Goal: Transaction & Acquisition: Book appointment/travel/reservation

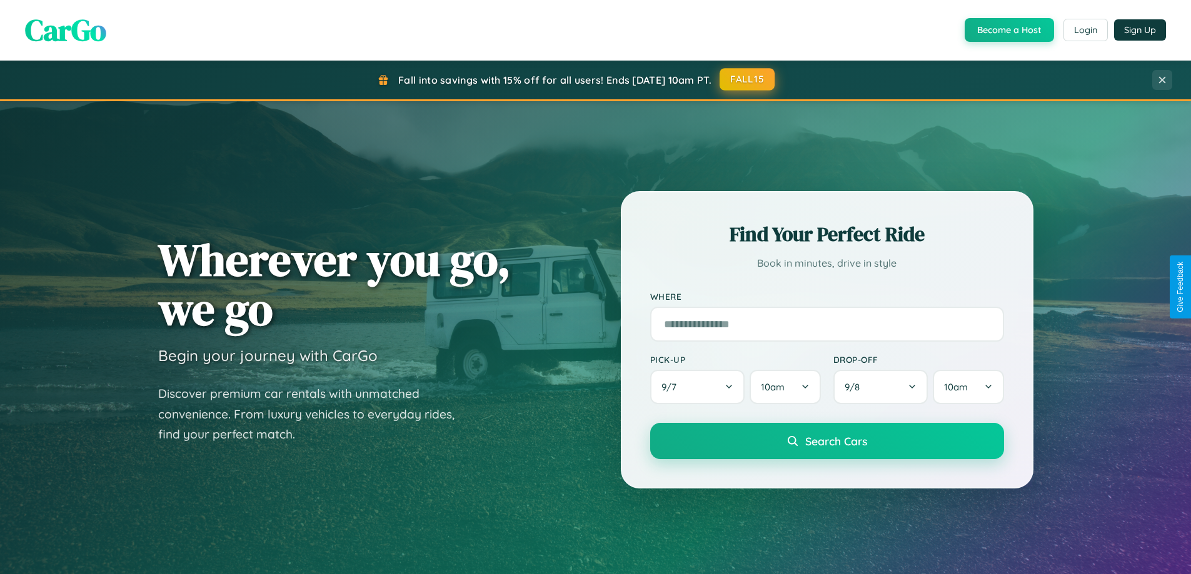
click at [748, 79] on button "FALL15" at bounding box center [746, 79] width 55 height 23
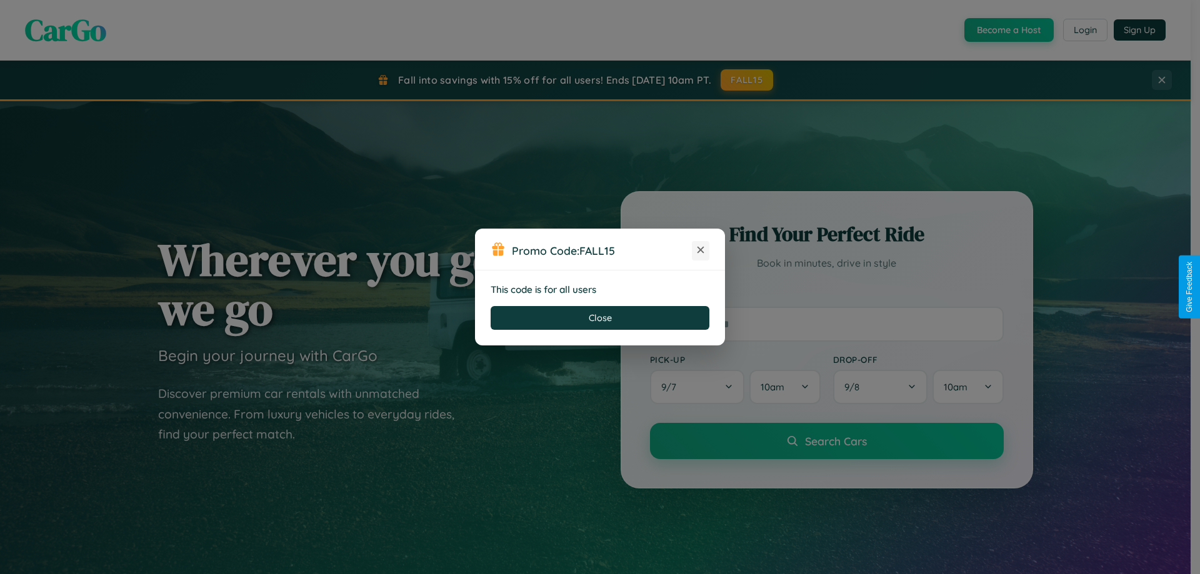
click at [701, 251] on icon at bounding box center [700, 250] width 13 height 13
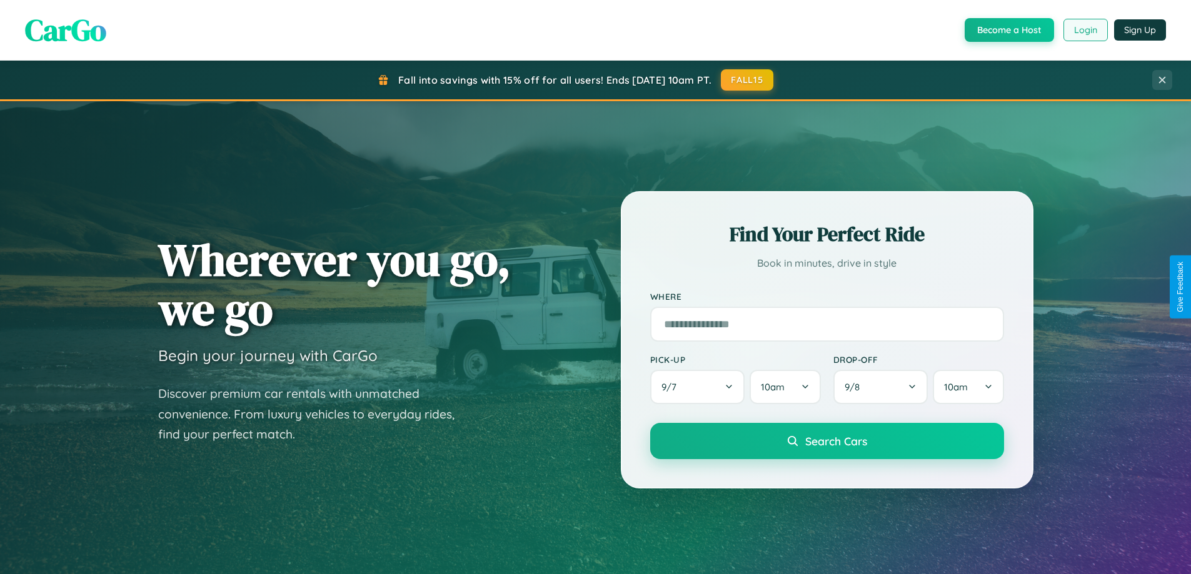
click at [1085, 30] on button "Login" at bounding box center [1085, 30] width 44 height 23
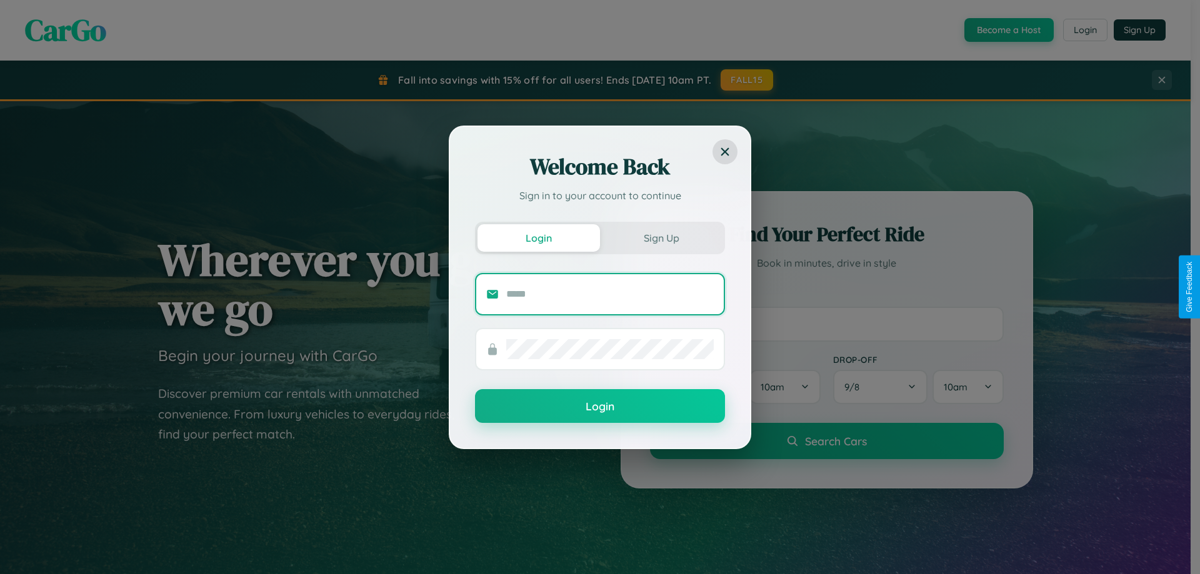
click at [610, 294] on input "text" at bounding box center [610, 294] width 208 height 20
type input "**********"
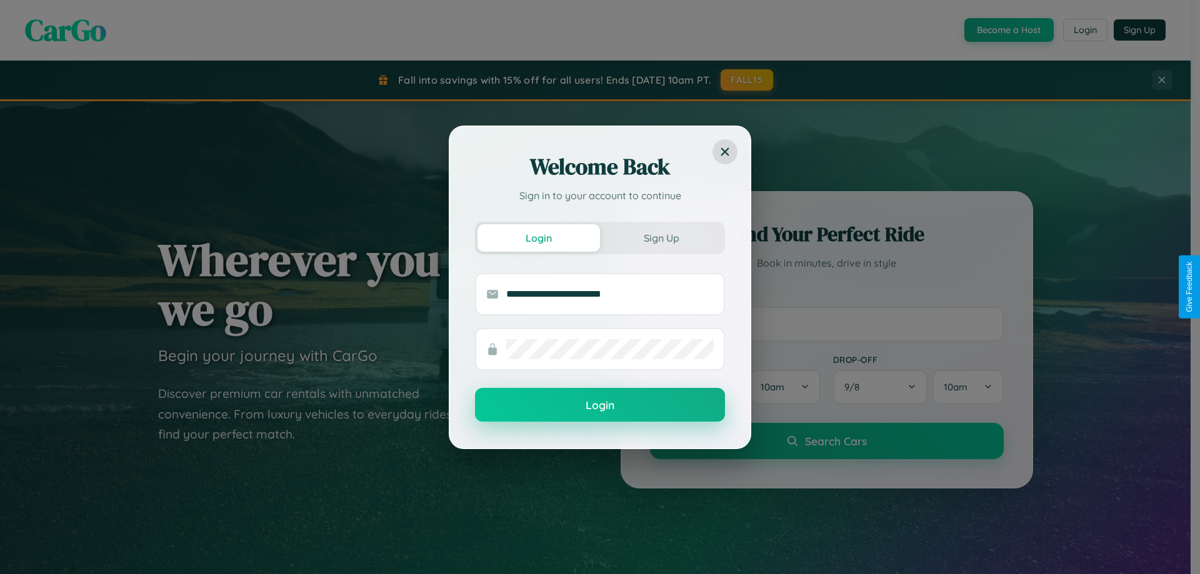
click at [600, 406] on button "Login" at bounding box center [600, 405] width 250 height 34
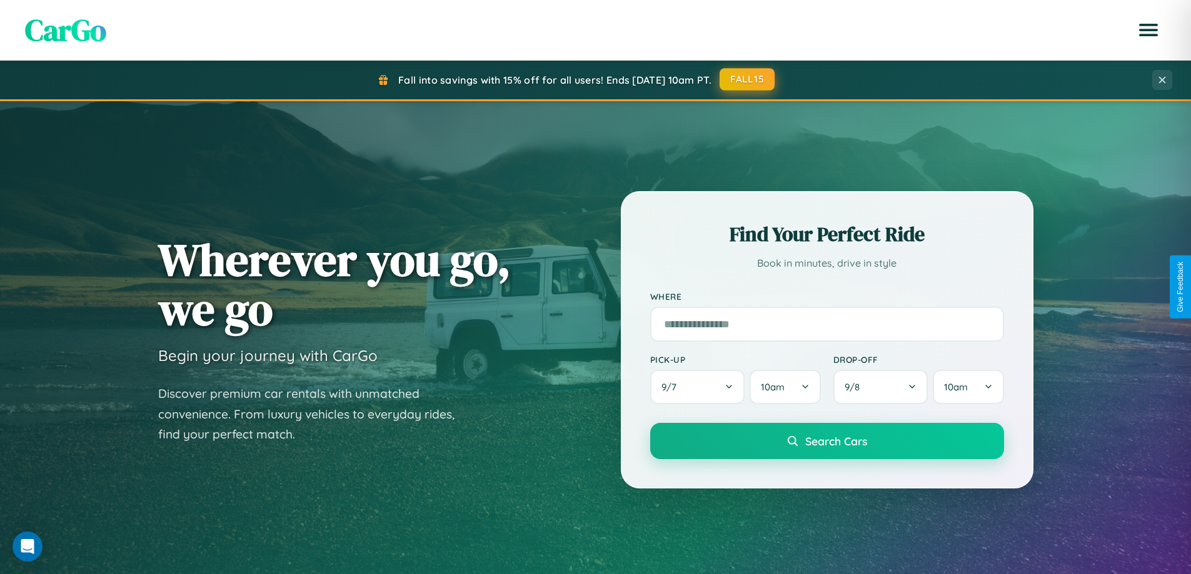
click at [748, 79] on button "FALL15" at bounding box center [746, 79] width 55 height 23
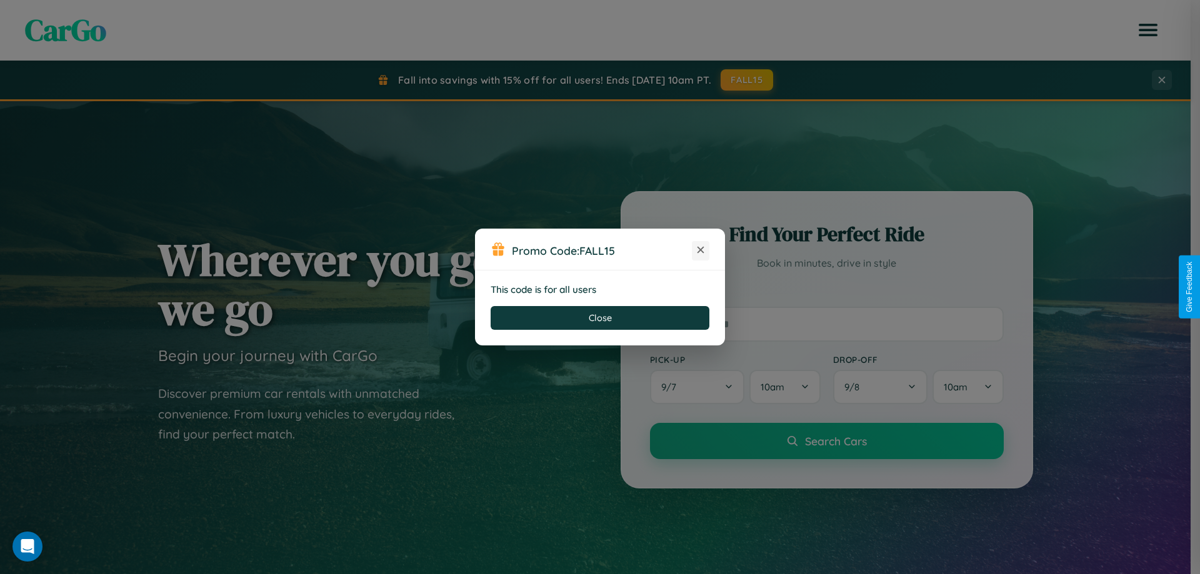
click at [701, 251] on icon at bounding box center [700, 250] width 13 height 13
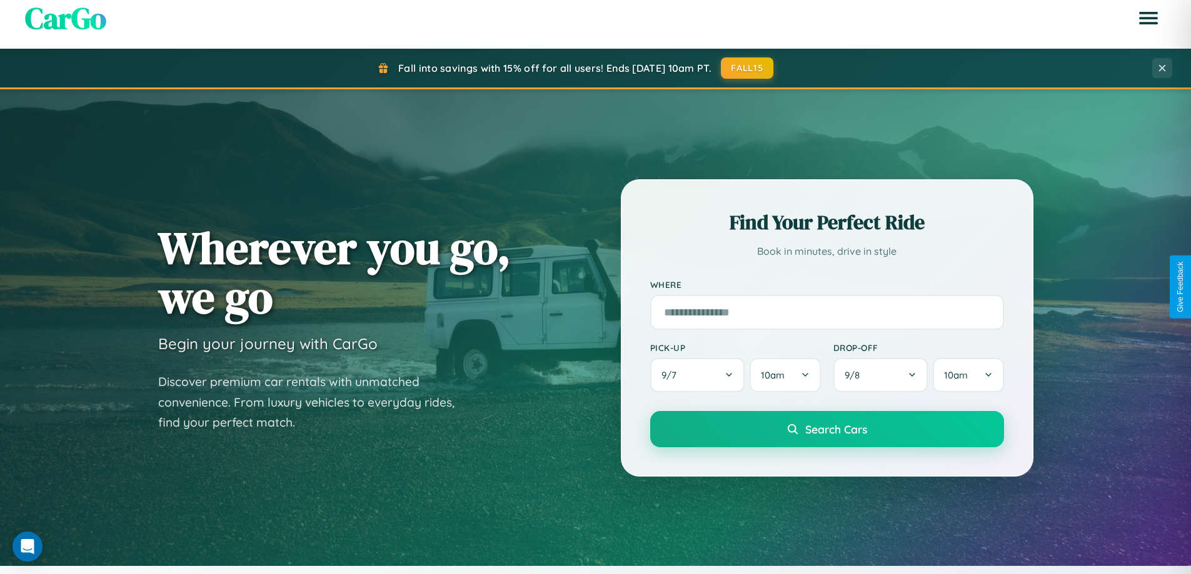
scroll to position [37, 0]
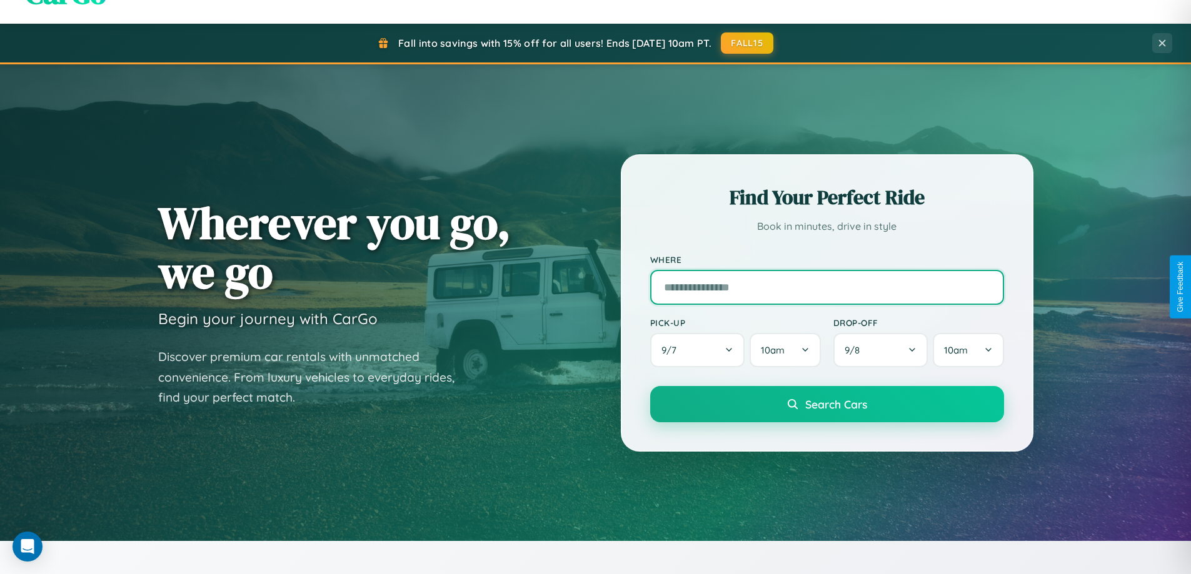
click at [826, 287] on input "text" at bounding box center [827, 287] width 354 height 35
type input "**********"
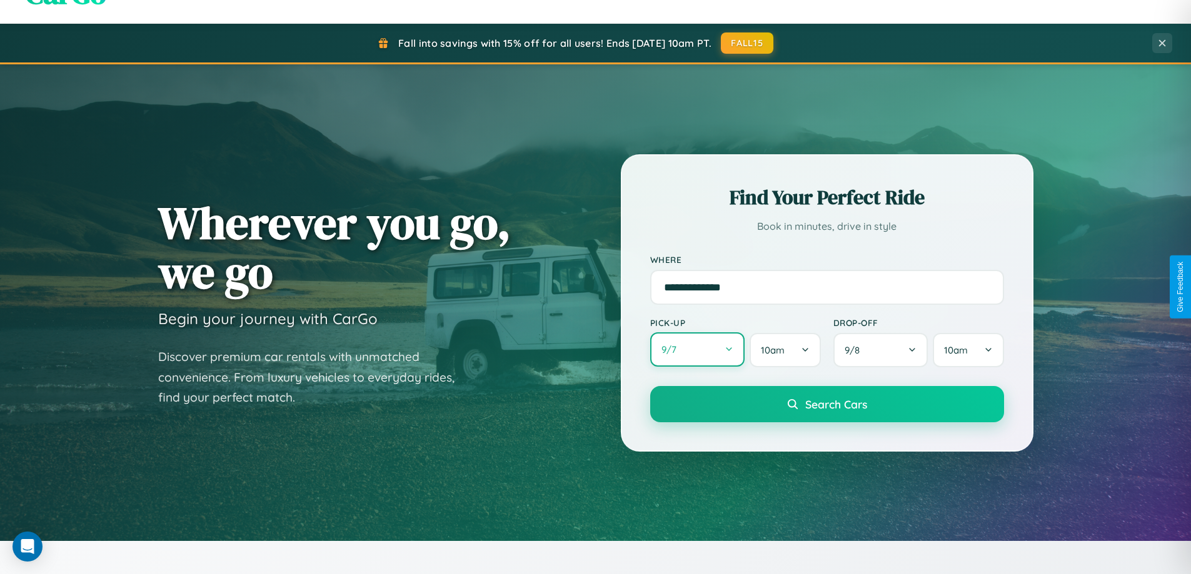
click at [697, 351] on button "9 / 7" at bounding box center [697, 350] width 95 height 34
select select "*"
select select "****"
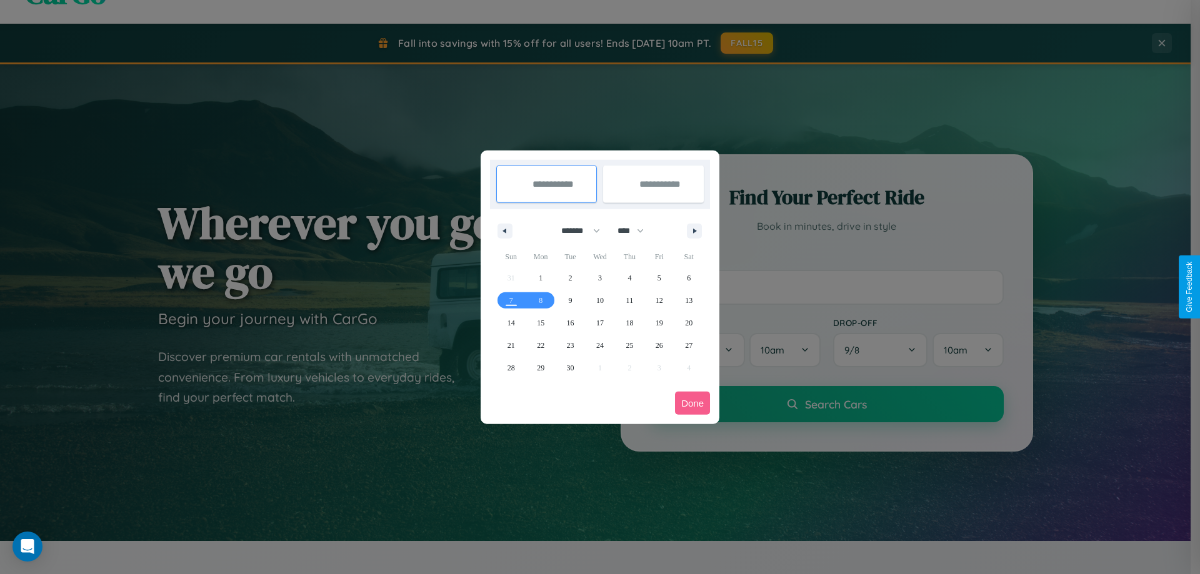
drag, startPoint x: 575, startPoint y: 231, endPoint x: 600, endPoint y: 251, distance: 32.0
click at [575, 231] on select "******* ******** ***** ***** *** **** **** ****** ********* ******* ******** **…" at bounding box center [578, 231] width 53 height 21
select select "*"
drag, startPoint x: 636, startPoint y: 231, endPoint x: 600, endPoint y: 251, distance: 41.4
click at [636, 231] on select "**** **** **** **** **** **** **** **** **** **** **** **** **** **** **** ****…" at bounding box center [630, 231] width 38 height 21
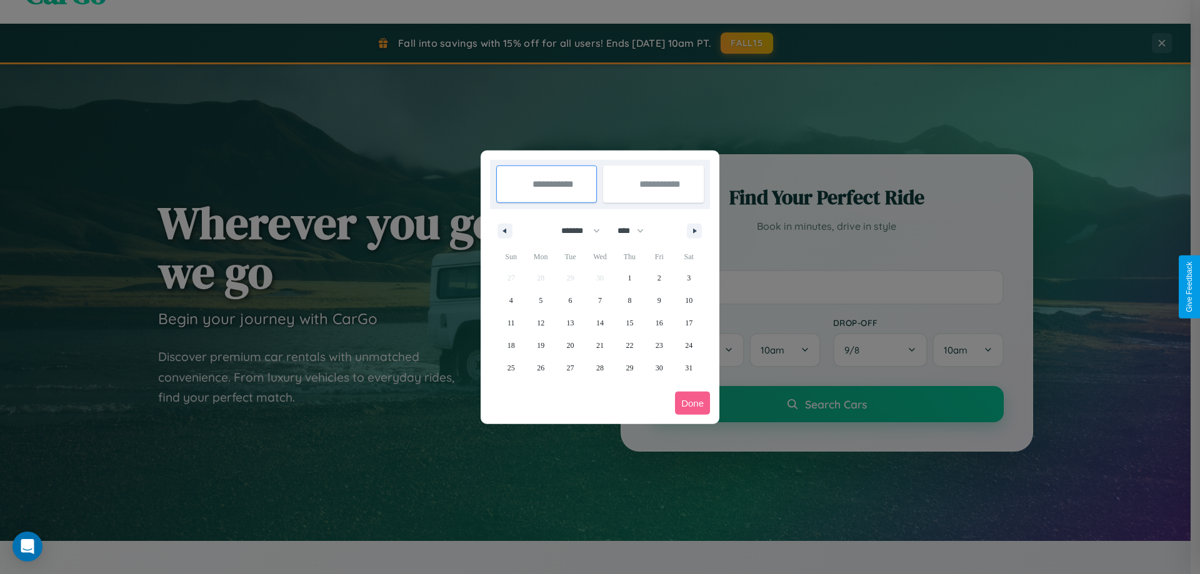
select select "****"
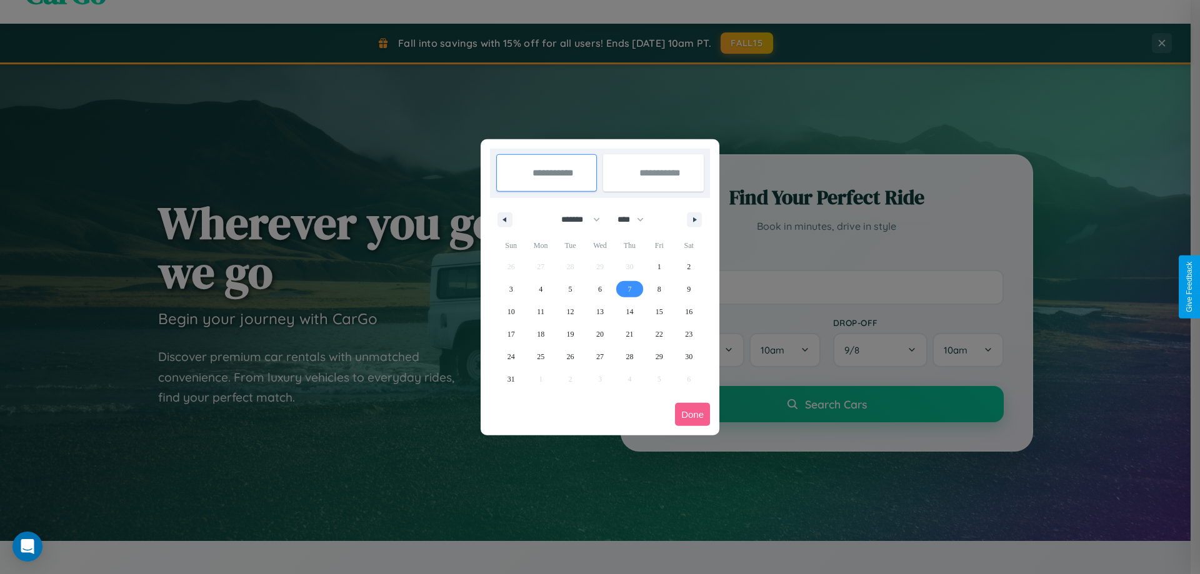
click at [629, 289] on span "7" at bounding box center [630, 289] width 4 height 23
type input "**********"
click at [689, 289] on span "9" at bounding box center [689, 289] width 4 height 23
type input "**********"
click at [693, 414] on button "Done" at bounding box center [692, 414] width 35 height 23
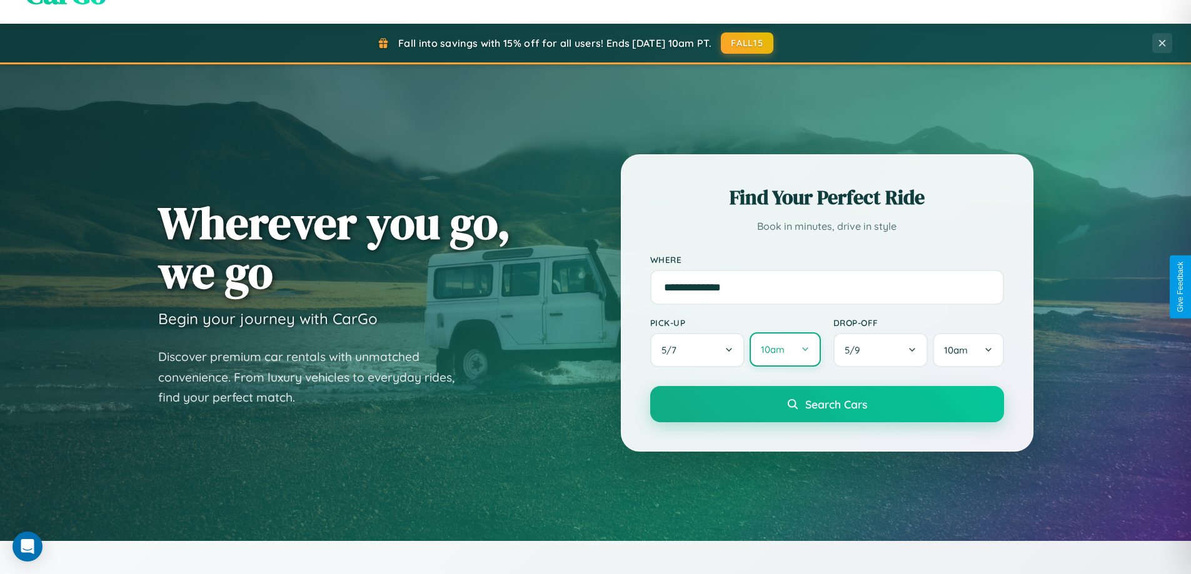
click at [785, 350] on button "10am" at bounding box center [784, 350] width 71 height 34
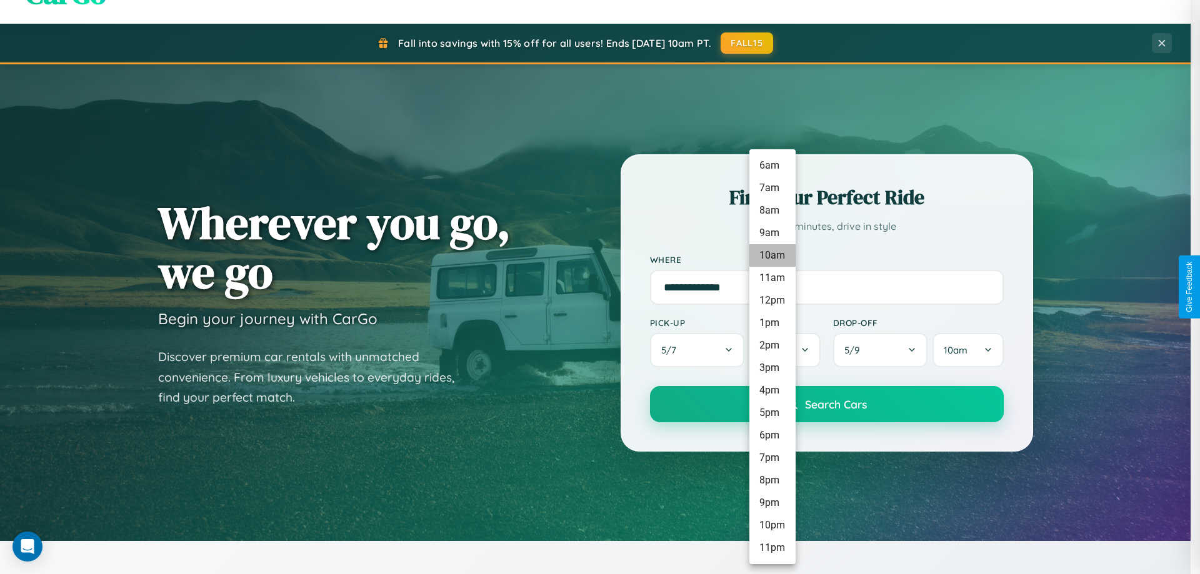
click at [772, 256] on li "10am" at bounding box center [772, 255] width 46 height 23
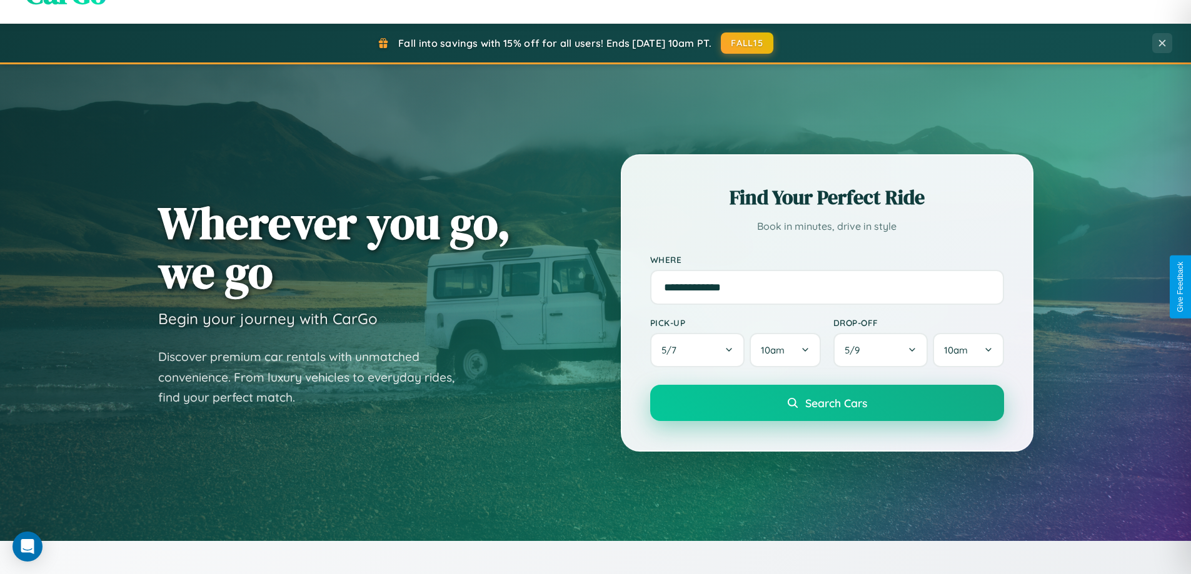
click at [826, 404] on span "Search Cars" at bounding box center [836, 403] width 62 height 14
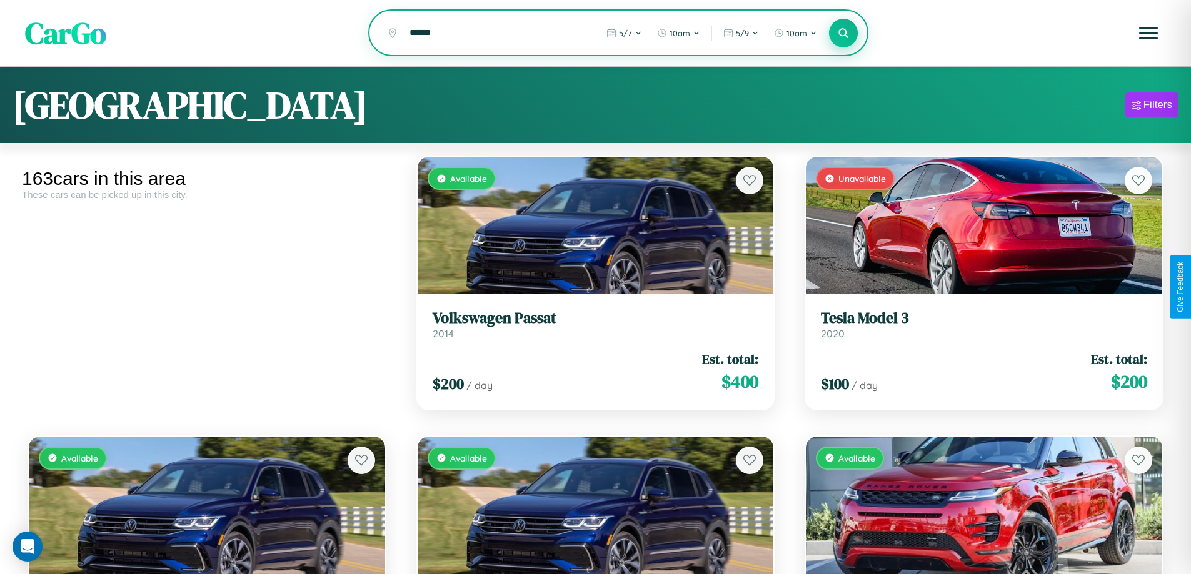
click at [843, 34] on icon at bounding box center [844, 33] width 12 height 12
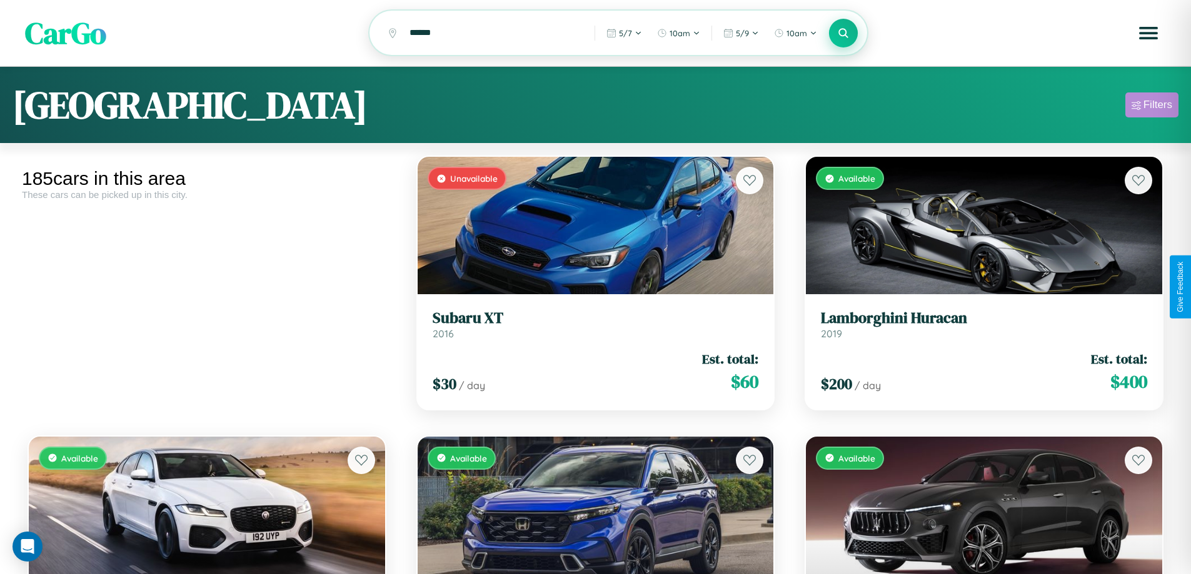
click at [1151, 107] on div "Filters" at bounding box center [1157, 105] width 29 height 13
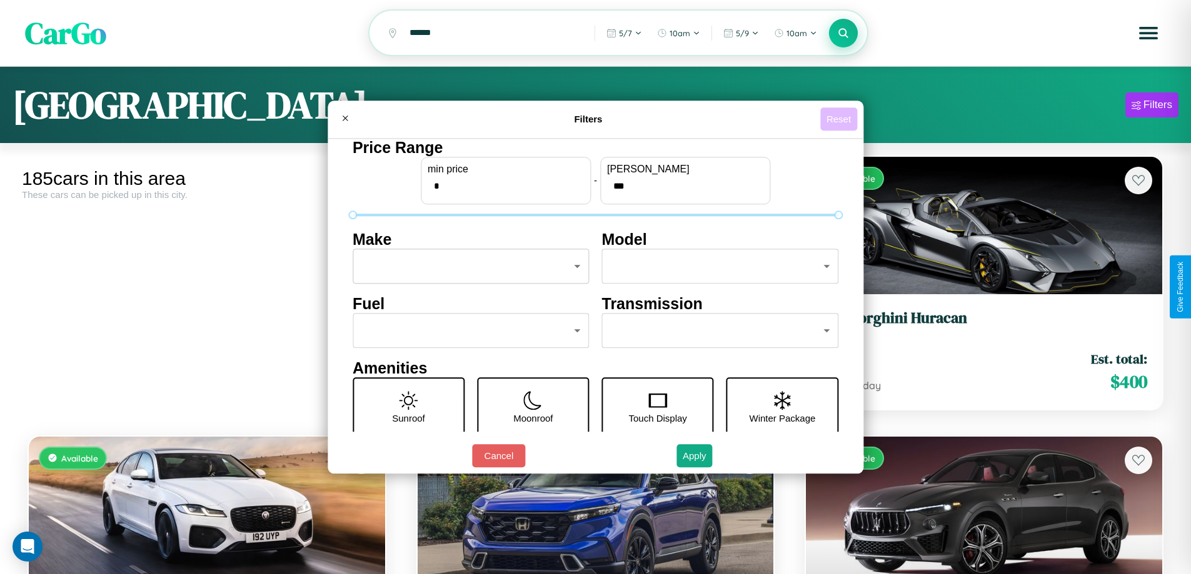
click at [840, 119] on button "Reset" at bounding box center [838, 119] width 37 height 23
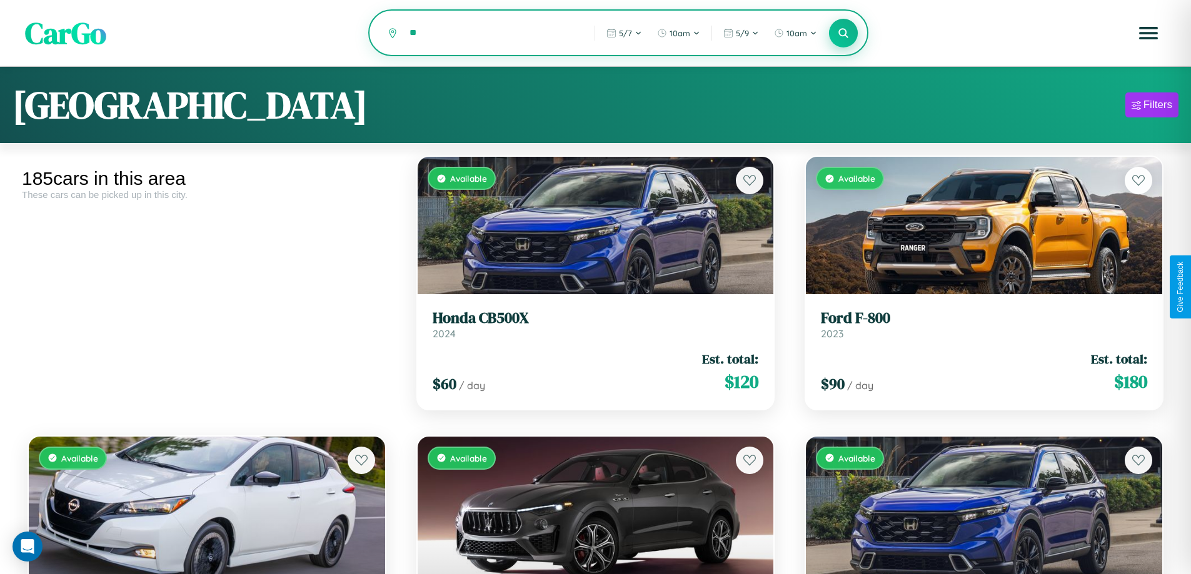
type input "*"
type input "******"
click at [843, 33] on icon at bounding box center [844, 33] width 12 height 12
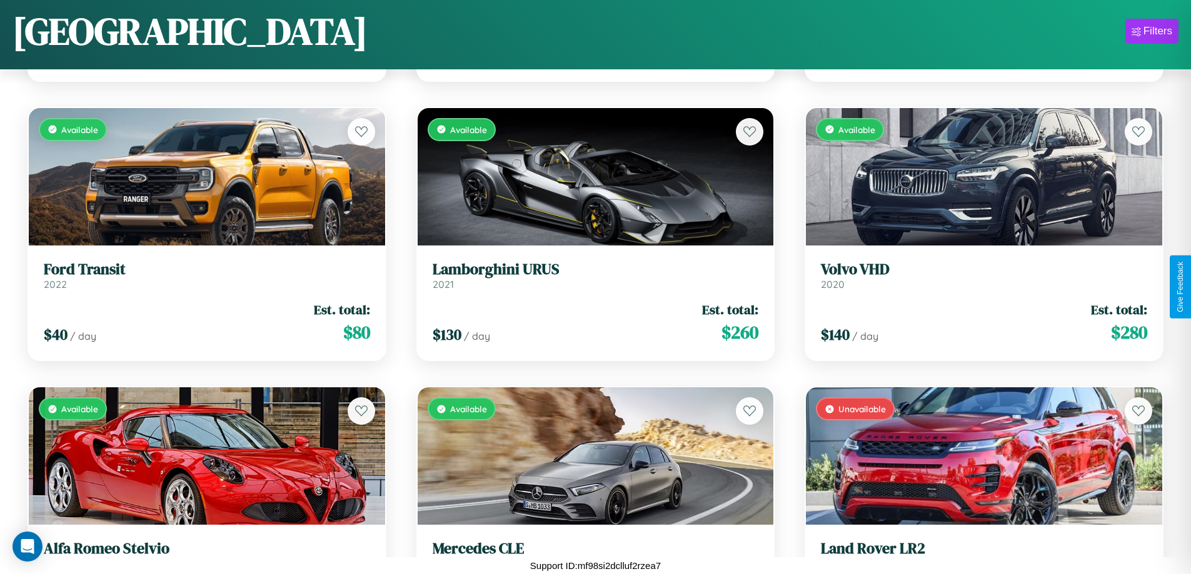
scroll to position [1575, 0]
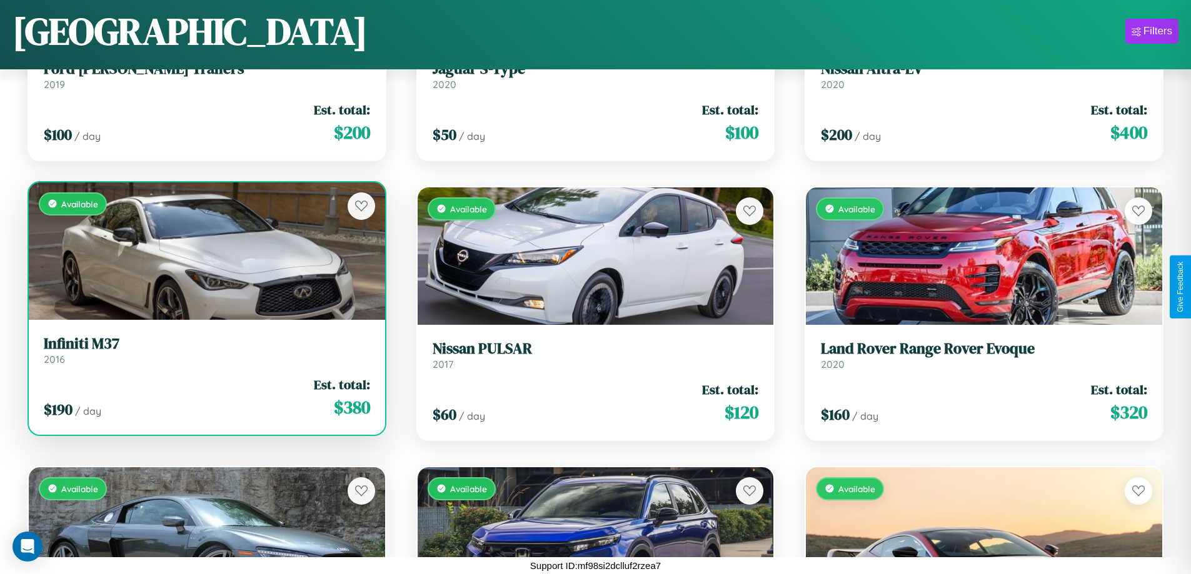
click at [205, 403] on div "$ 190 / day Est. total: $ 380" at bounding box center [207, 398] width 326 height 44
click at [205, 398] on div "$ 190 / day Est. total: $ 380" at bounding box center [207, 398] width 326 height 44
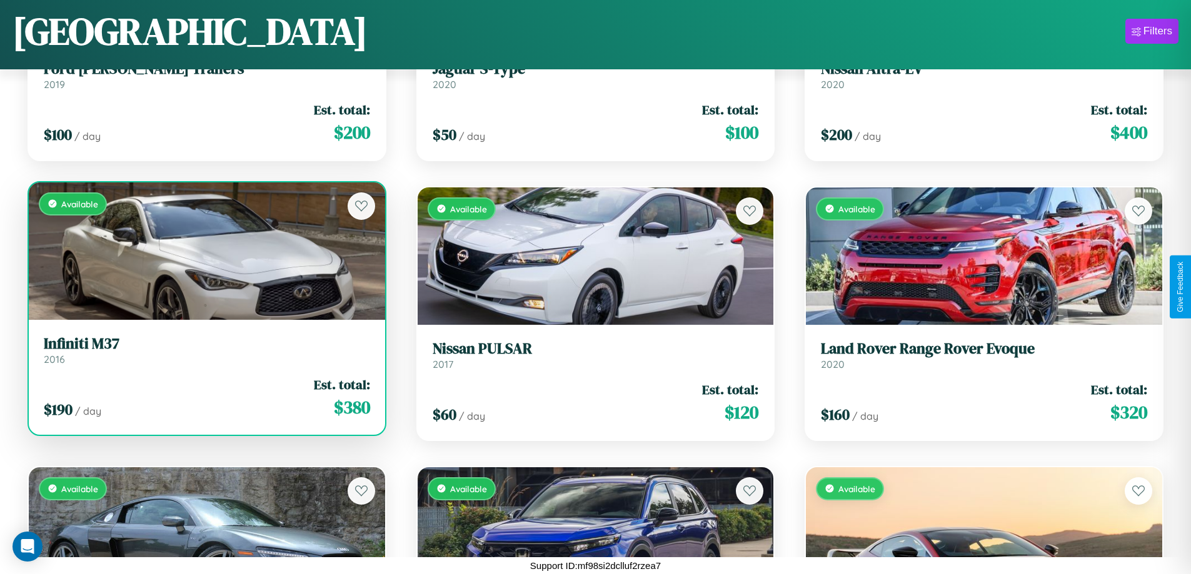
click at [205, 398] on div "$ 190 / day Est. total: $ 380" at bounding box center [207, 398] width 326 height 44
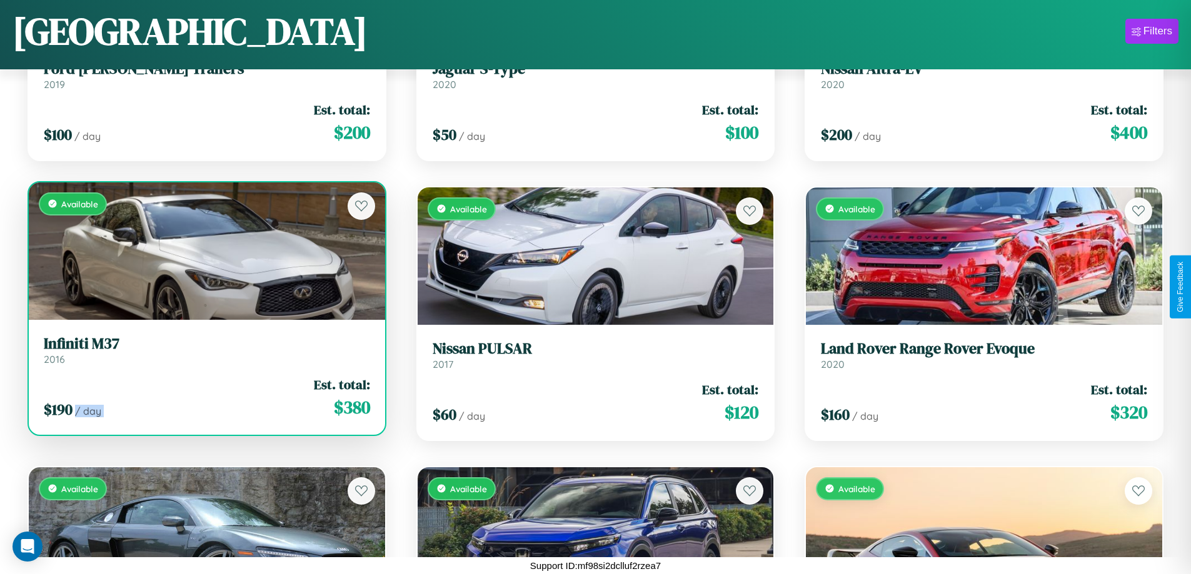
click at [205, 398] on div "$ 190 / day Est. total: $ 380" at bounding box center [207, 398] width 326 height 44
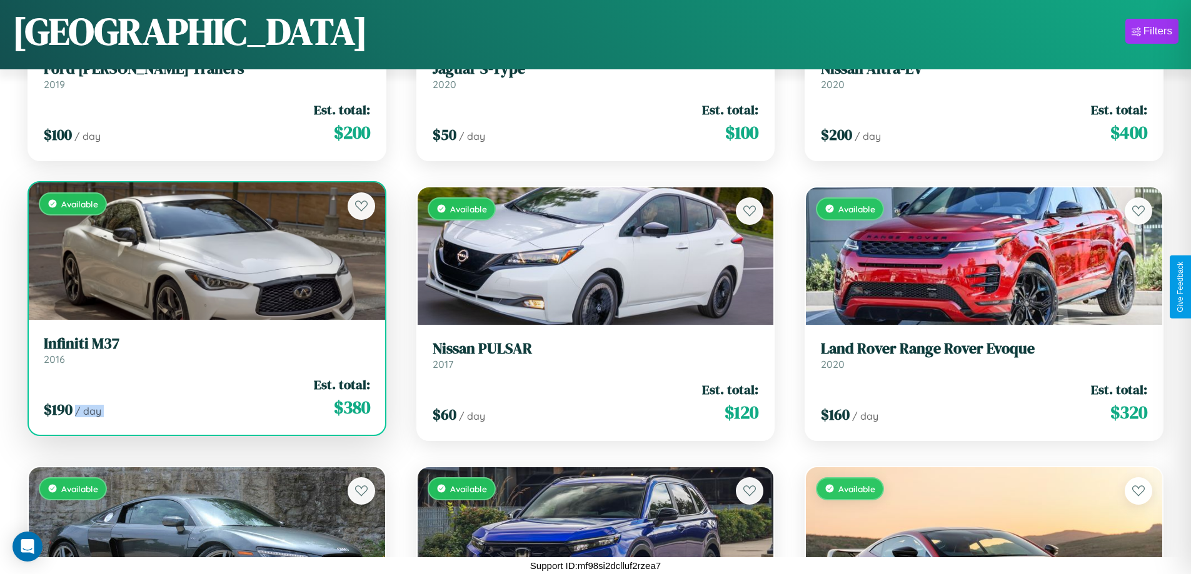
click at [205, 398] on div "$ 190 / day Est. total: $ 380" at bounding box center [207, 398] width 326 height 44
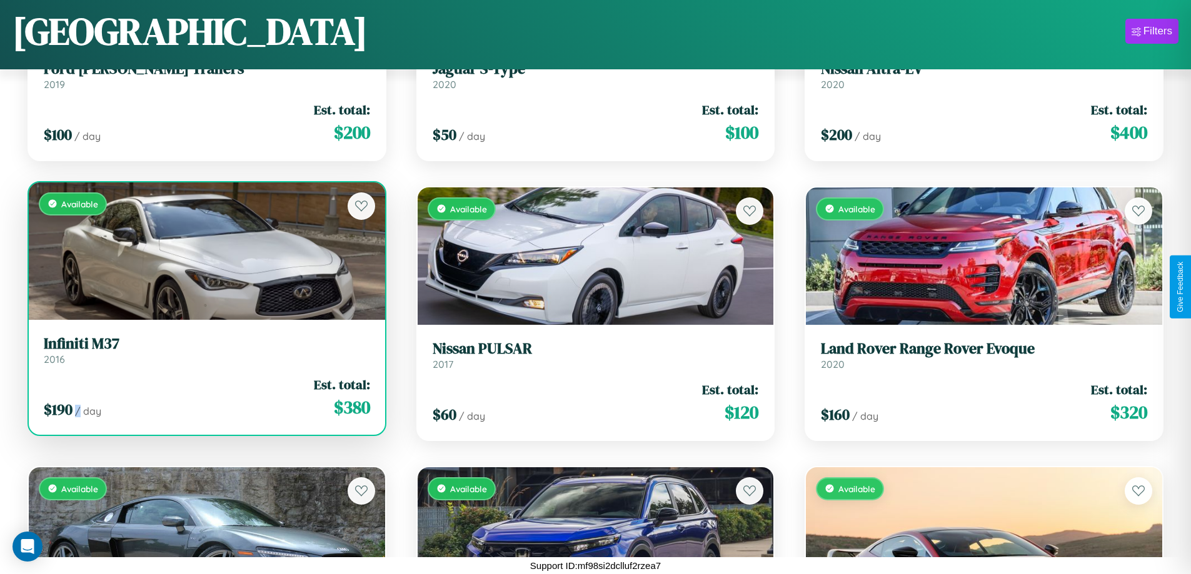
click at [205, 398] on div "$ 190 / day Est. total: $ 380" at bounding box center [207, 398] width 326 height 44
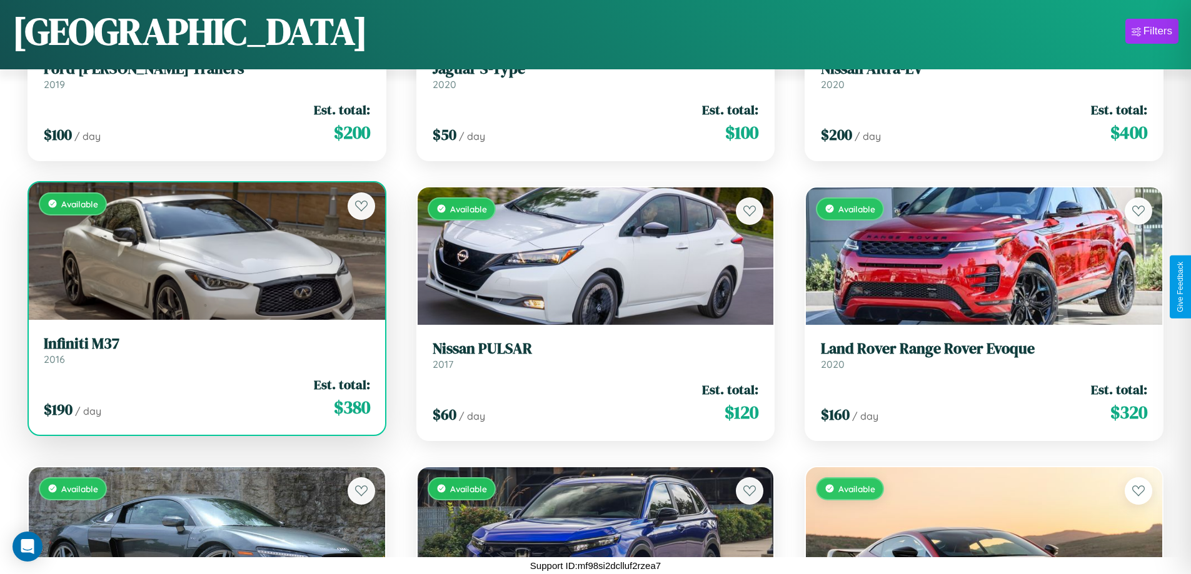
click at [205, 350] on h3 "Infiniti M37" at bounding box center [207, 344] width 326 height 18
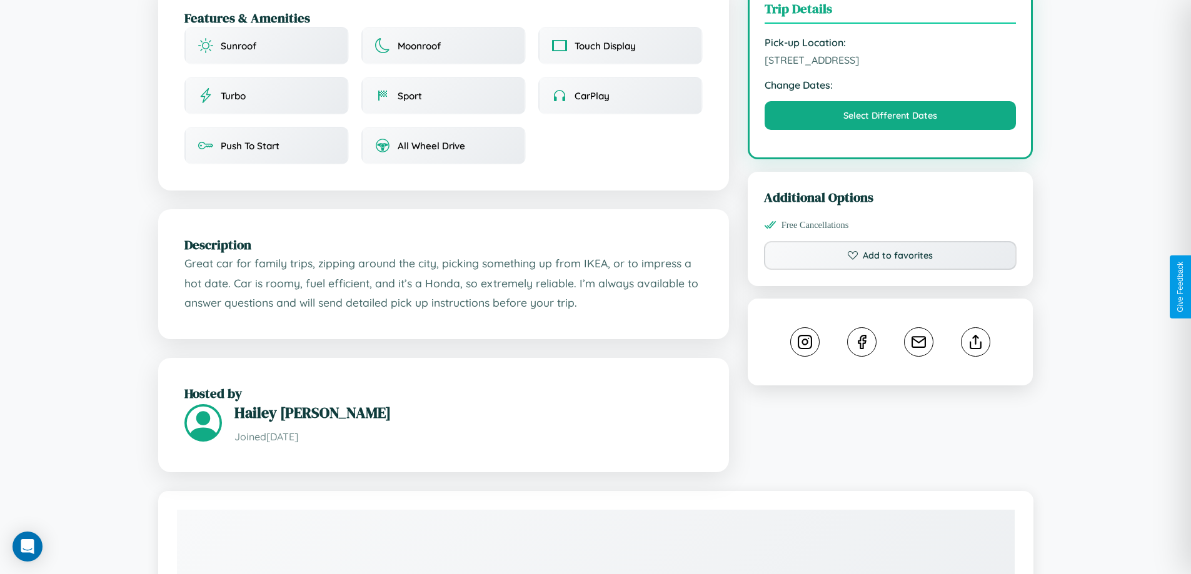
scroll to position [411, 0]
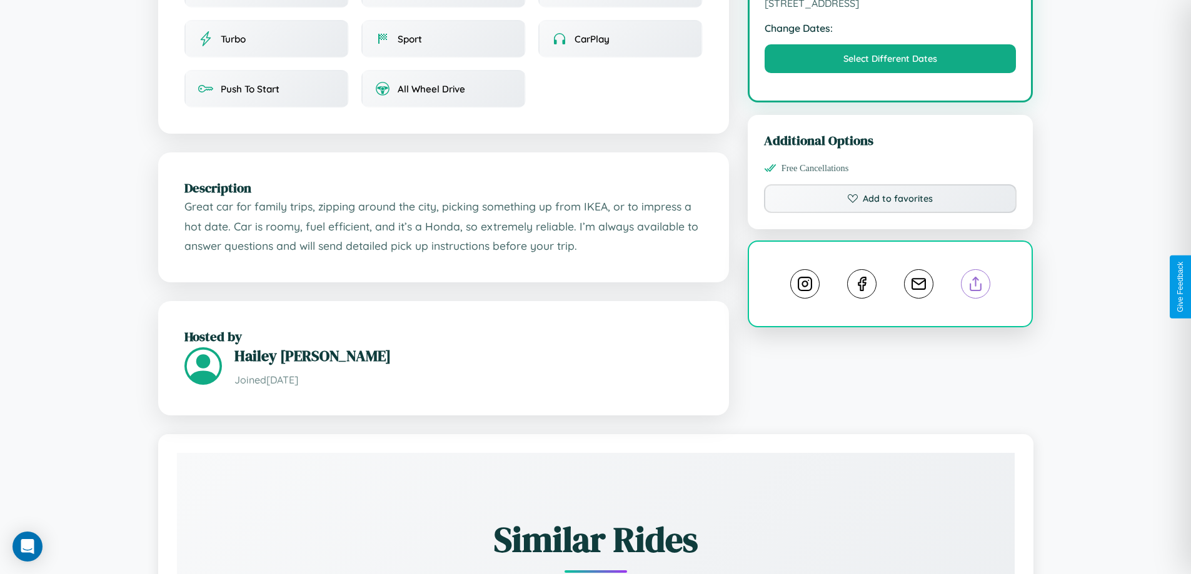
click at [976, 286] on line at bounding box center [976, 282] width 0 height 9
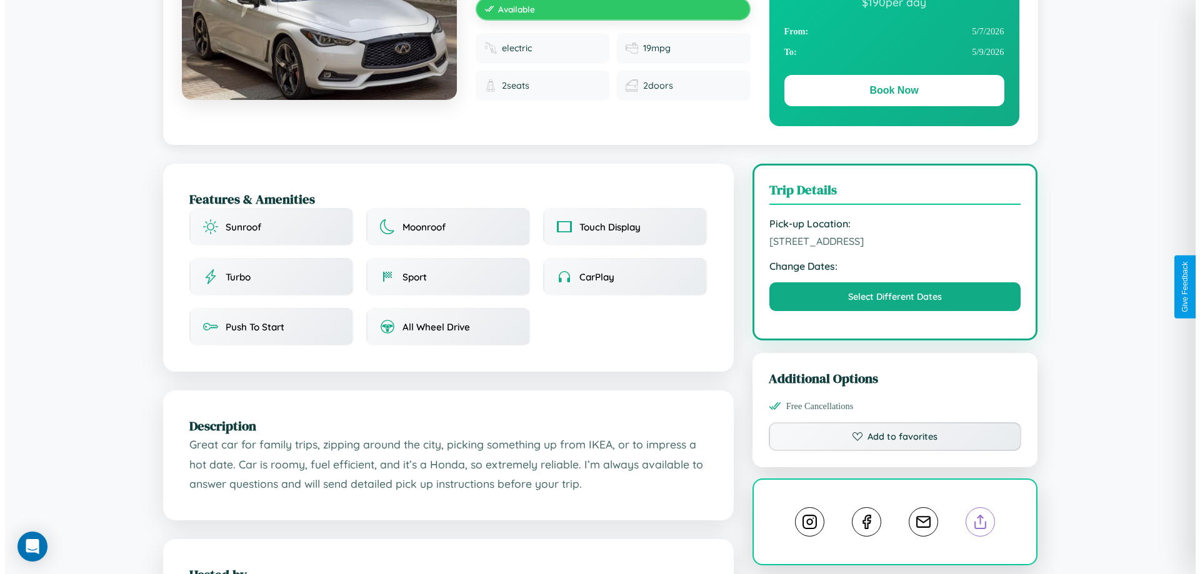
scroll to position [0, 0]
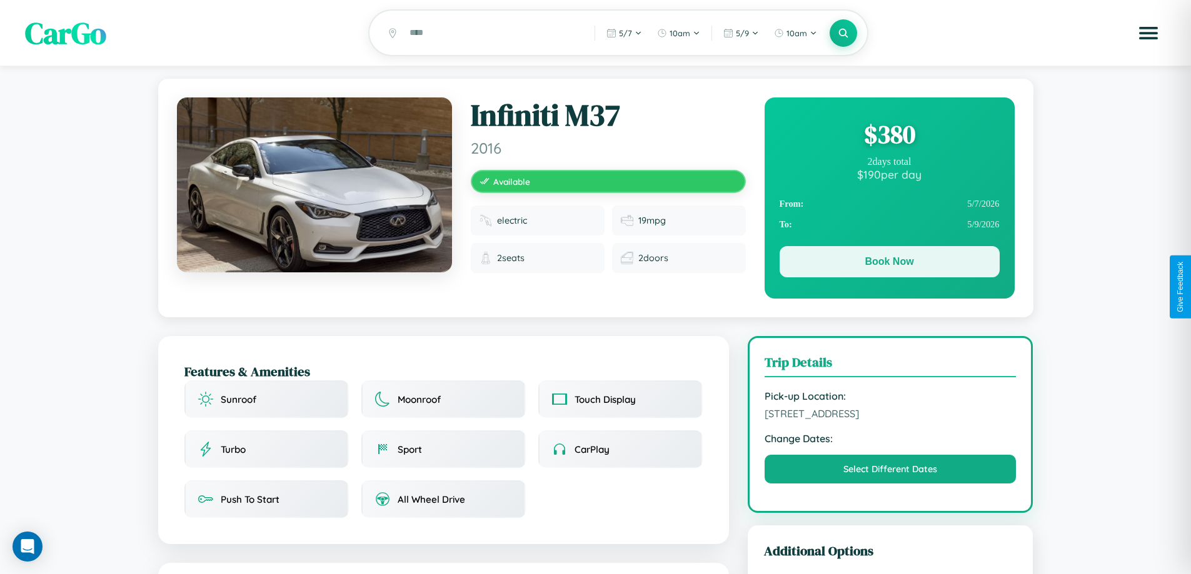
click at [889, 264] on button "Book Now" at bounding box center [890, 261] width 220 height 31
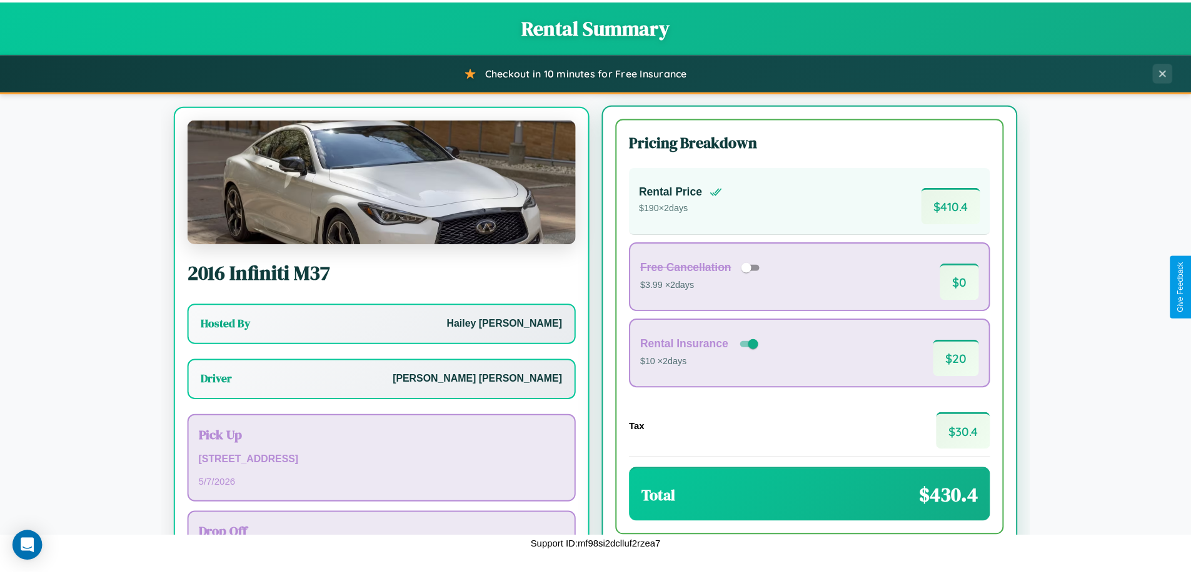
scroll to position [58, 0]
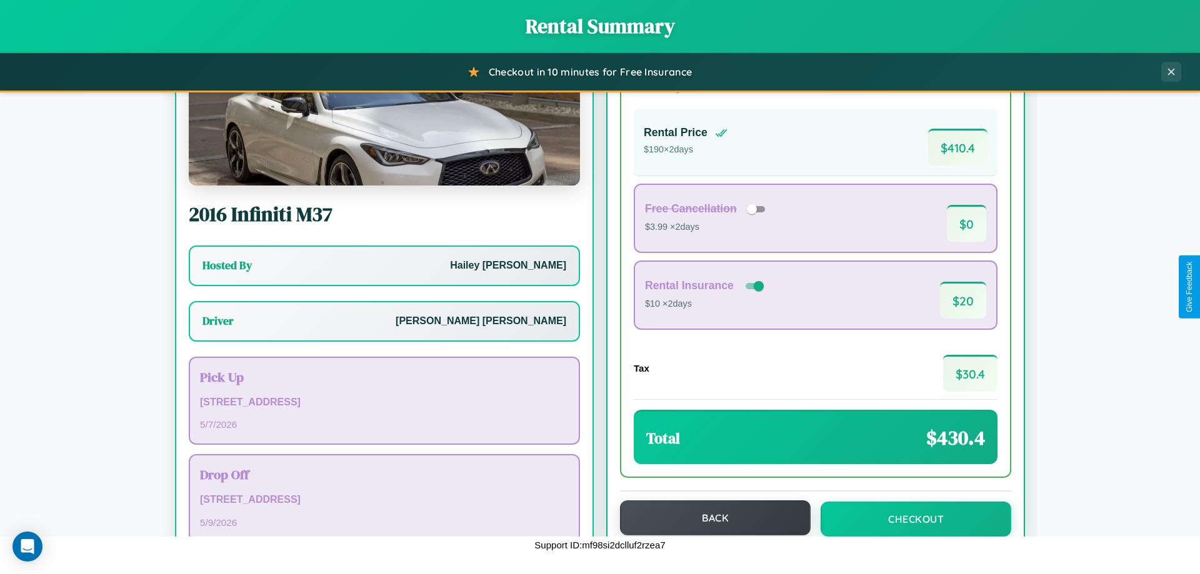
click at [709, 519] on button "Back" at bounding box center [715, 518] width 191 height 35
